Goal: Transaction & Acquisition: Purchase product/service

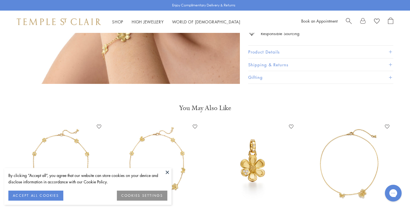
scroll to position [424, 0]
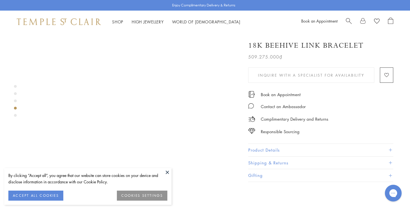
scroll to position [588, 0]
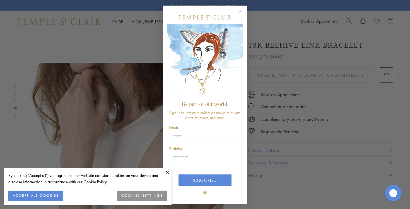
click at [240, 13] on circle "Close dialog" at bounding box center [240, 12] width 7 height 7
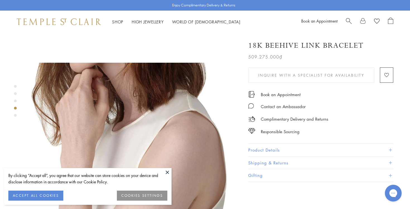
click at [165, 172] on button at bounding box center [167, 172] width 8 height 8
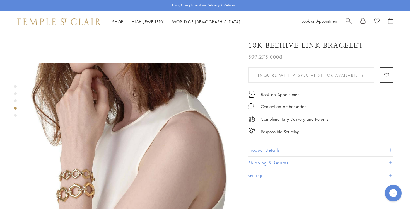
click at [15, 115] on div "Product gallery navigation" at bounding box center [15, 115] width 3 height 3
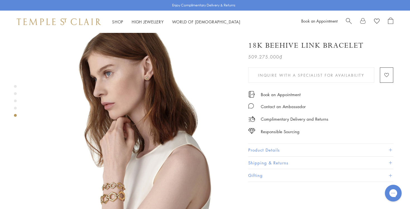
scroll to position [821, 0]
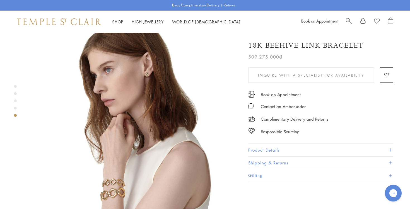
click at [15, 110] on div "Product gallery navigation" at bounding box center [15, 103] width 3 height 38
click at [15, 109] on div "Product gallery navigation" at bounding box center [15, 108] width 3 height 3
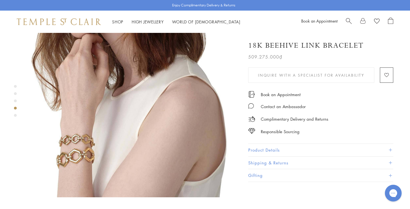
scroll to position [627, 0]
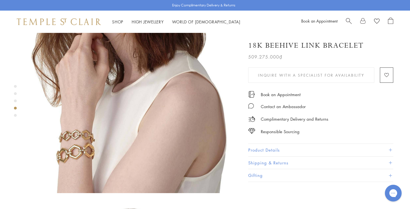
drag, startPoint x: 249, startPoint y: 45, endPoint x: 394, endPoint y: 46, distance: 145.5
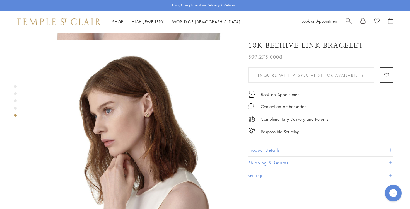
scroll to position [763, 0]
